Goal: Task Accomplishment & Management: Manage account settings

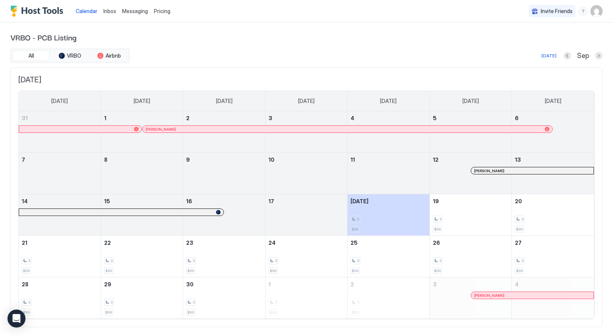
click at [596, 10] on img "User profile" at bounding box center [596, 11] width 12 height 12
click at [536, 44] on span "Settings" at bounding box center [529, 42] width 20 height 7
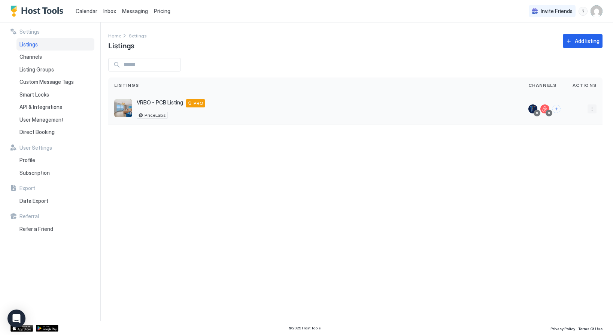
click at [592, 107] on button "More options" at bounding box center [591, 108] width 9 height 9
click at [569, 146] on span "Listing Settings" at bounding box center [574, 144] width 33 height 6
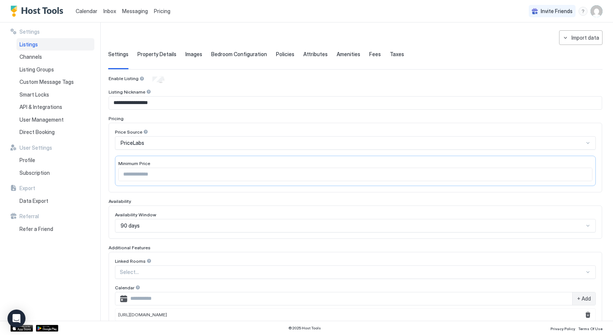
scroll to position [28, 0]
click at [219, 173] on input "**" at bounding box center [355, 174] width 473 height 13
type input "*"
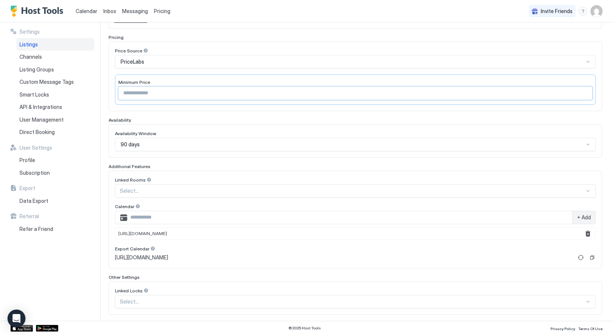
scroll to position [145, 0]
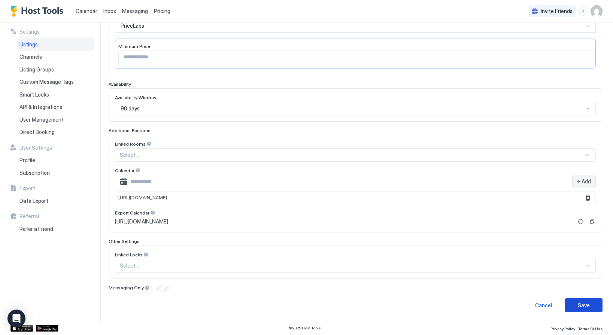
click at [586, 306] on div "Save" at bounding box center [584, 305] width 12 height 8
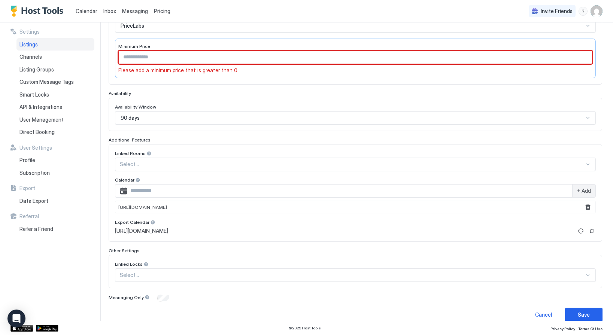
scroll to position [30, 0]
